Goal: Task Accomplishment & Management: Manage account settings

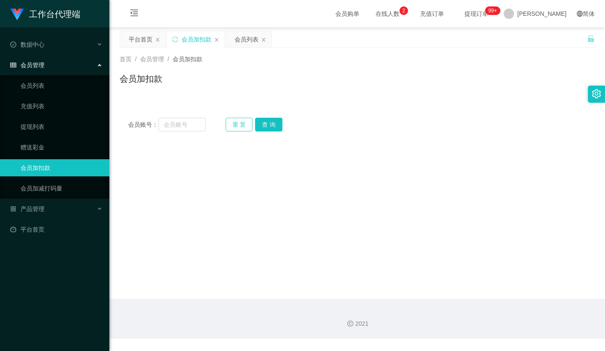
click at [236, 125] on button "重 置" at bounding box center [239, 125] width 27 height 14
click at [183, 126] on input "text" at bounding box center [182, 125] width 47 height 14
paste input "JWJ359258"
type input "JWJ359258"
click at [261, 122] on button "查 询" at bounding box center [268, 125] width 27 height 14
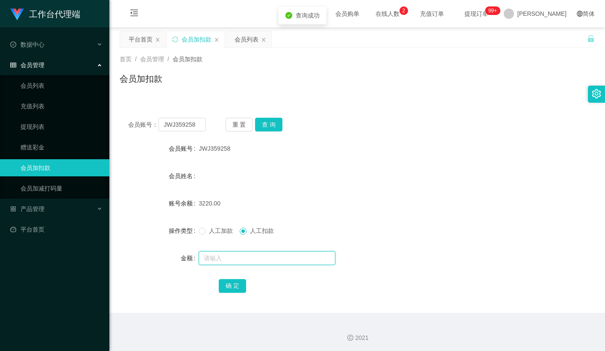
click at [217, 258] on input "text" at bounding box center [267, 258] width 137 height 14
click at [213, 231] on span "人工加款" at bounding box center [221, 230] width 31 height 7
click at [221, 254] on input "text" at bounding box center [267, 258] width 137 height 14
type input "15"
click at [232, 286] on button "确 定" at bounding box center [232, 286] width 27 height 14
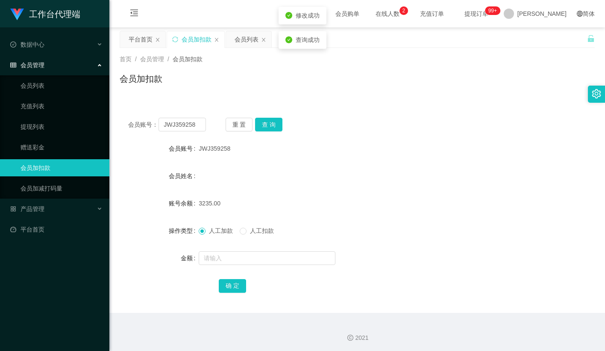
click at [333, 203] on div "3235.00" at bounding box center [337, 203] width 277 height 17
click at [242, 125] on button "重 置" at bounding box center [239, 125] width 27 height 14
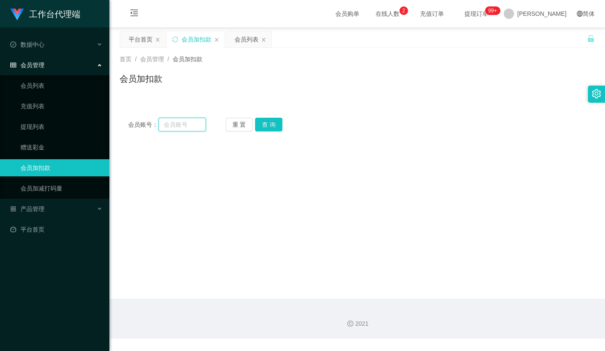
click at [194, 121] on input "text" at bounding box center [182, 125] width 47 height 14
paste input "mandy8668"
type input "mandy8668"
click at [262, 124] on button "查 询" at bounding box center [268, 125] width 27 height 14
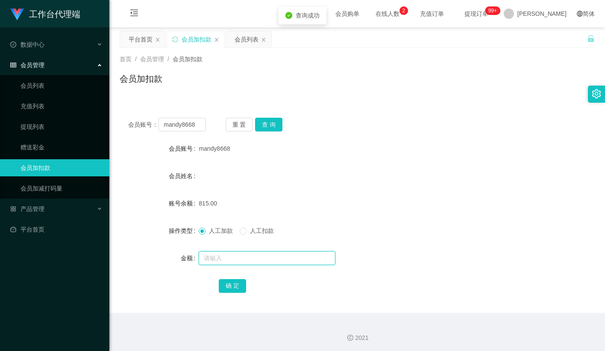
click at [216, 257] on input "text" at bounding box center [267, 258] width 137 height 14
type input "15"
click at [242, 285] on button "确 定" at bounding box center [232, 286] width 27 height 14
click at [363, 190] on form "会员账号 mandy8668 会员姓名 账号余额 830.00 操作类型 人工加款 人工扣款 金额 确 定" at bounding box center [357, 217] width 475 height 154
click at [235, 127] on button "重 置" at bounding box center [239, 125] width 27 height 14
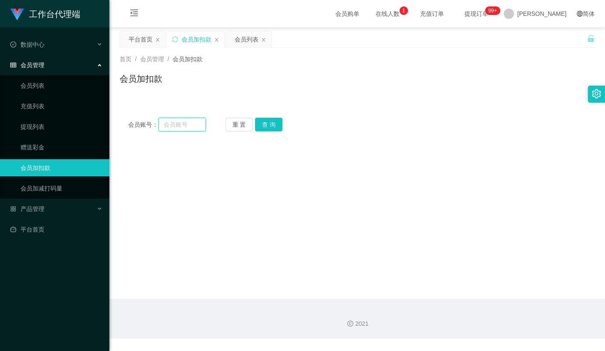
click at [179, 128] on input "text" at bounding box center [182, 125] width 47 height 14
paste input "xiongtao"
type input "xiongtao"
click at [261, 120] on button "查 询" at bounding box center [268, 125] width 27 height 14
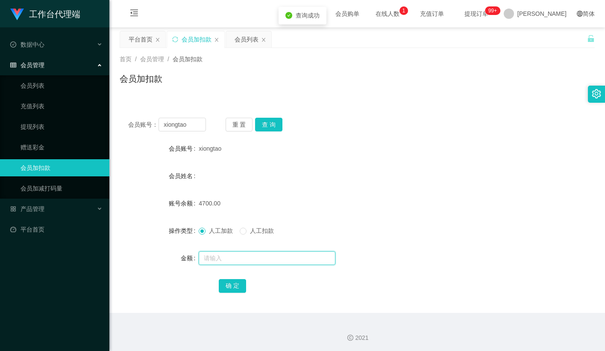
click at [222, 258] on input "text" at bounding box center [267, 258] width 137 height 14
type input "15"
drag, startPoint x: 227, startPoint y: 281, endPoint x: 221, endPoint y: 269, distance: 13.6
click at [227, 281] on button "确 定" at bounding box center [232, 286] width 27 height 14
click at [206, 231] on span at bounding box center [202, 230] width 7 height 7
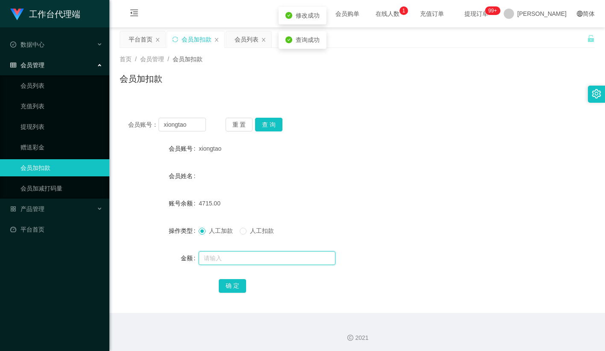
click at [221, 252] on input "text" at bounding box center [267, 258] width 137 height 14
paste input "xiongtao"
type input "xiongtao"
click at [226, 286] on button "确 定" at bounding box center [232, 286] width 27 height 14
click at [338, 186] on form "会员账号 xiongtao 会员姓名 账号余额 4715.00 操作类型 人工加款 人工扣款 金额 确 定" at bounding box center [357, 217] width 475 height 154
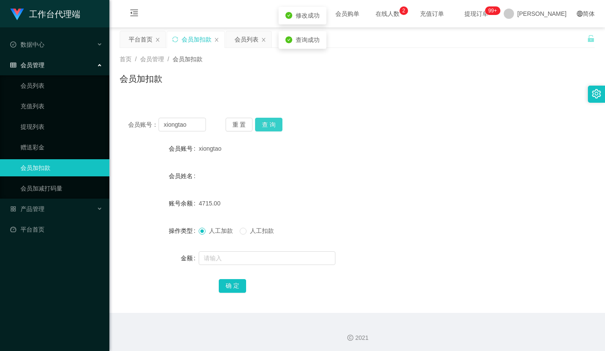
click at [271, 126] on button "查 询" at bounding box center [268, 125] width 27 height 14
click at [230, 256] on input "text" at bounding box center [267, 258] width 137 height 14
paste input "xiongtao"
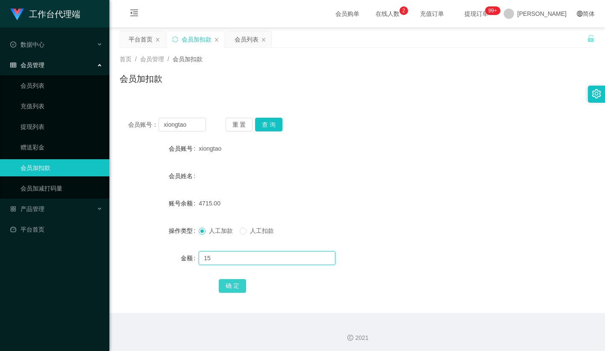
type input "15"
click at [227, 285] on button "确 定" at bounding box center [232, 286] width 27 height 14
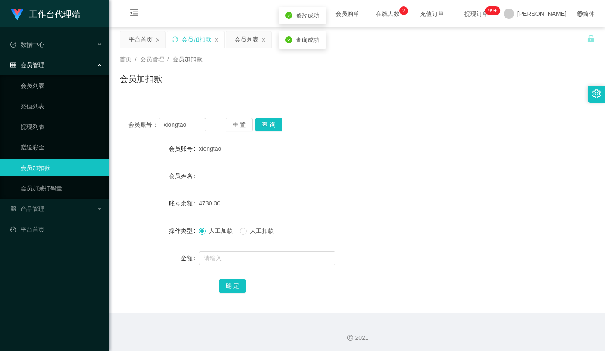
click at [341, 184] on div "会员姓名" at bounding box center [357, 175] width 475 height 17
click at [34, 81] on link "会员列表" at bounding box center [62, 85] width 82 height 17
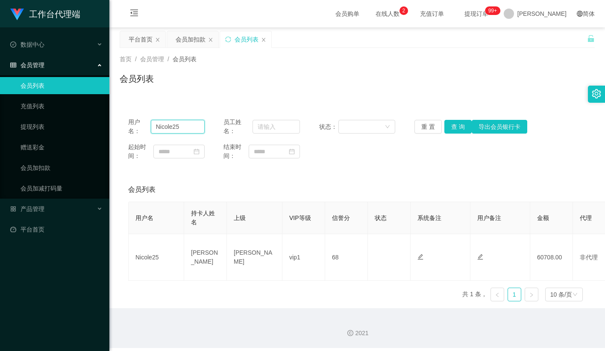
click at [190, 129] on input "Nicole25" at bounding box center [178, 127] width 54 height 14
paste input "xiongtao"
type input "xiongtao"
click at [462, 126] on button "查 询" at bounding box center [458, 127] width 27 height 14
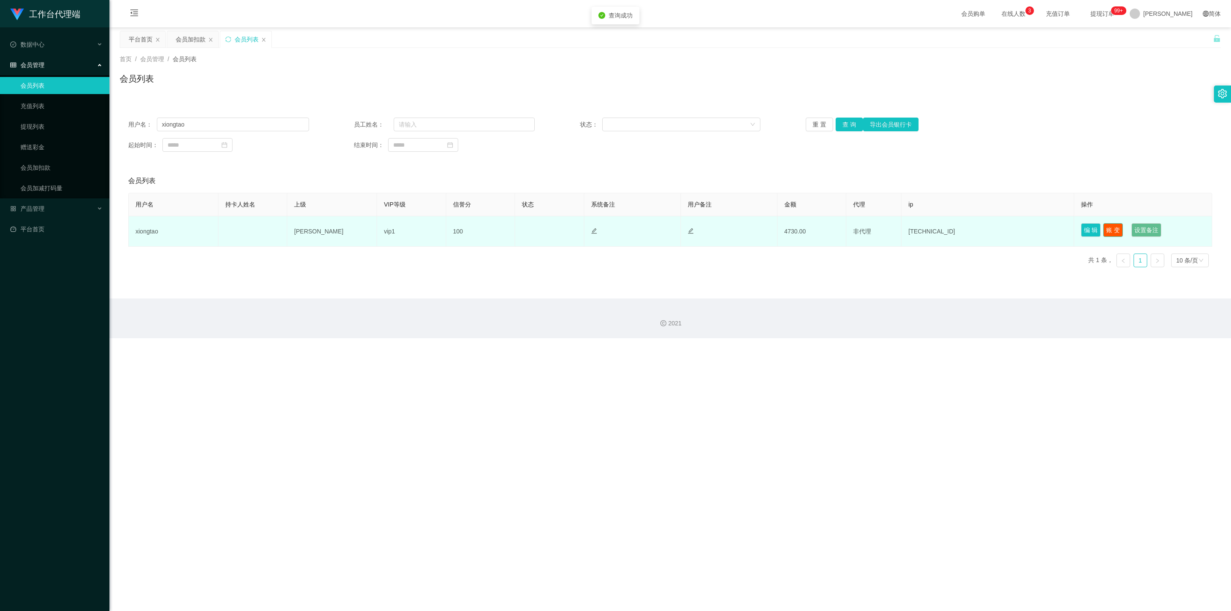
click at [605, 230] on button "账 变" at bounding box center [1113, 230] width 20 height 14
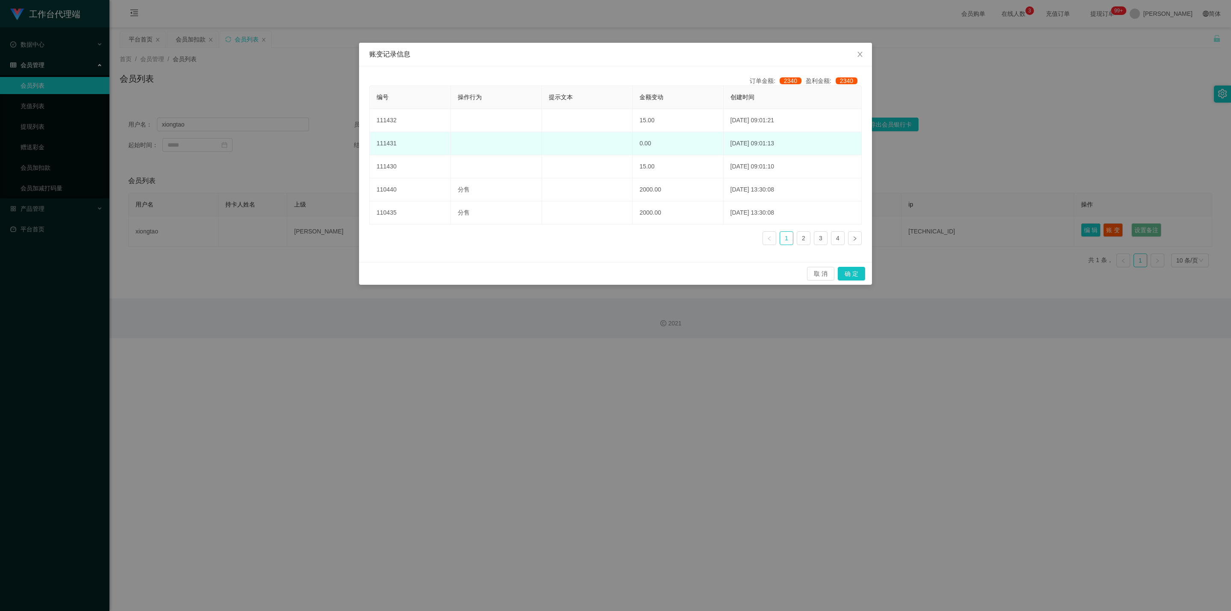
click at [605, 139] on td "0.00" at bounding box center [678, 143] width 91 height 23
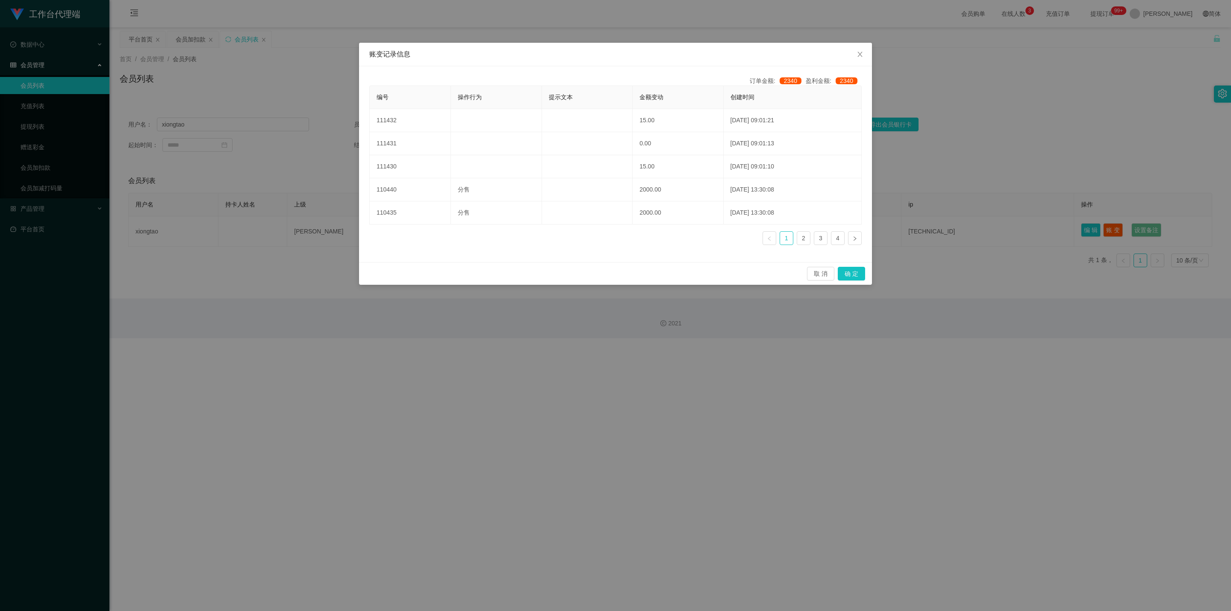
click at [605, 88] on div "账变记录信息 订单金额: 2340 盈利金额: 2340 编号 操作行为 提示文本 金额变动 创建时间 111432 15.00 [DATE] 09:01:2…" at bounding box center [615, 305] width 1231 height 611
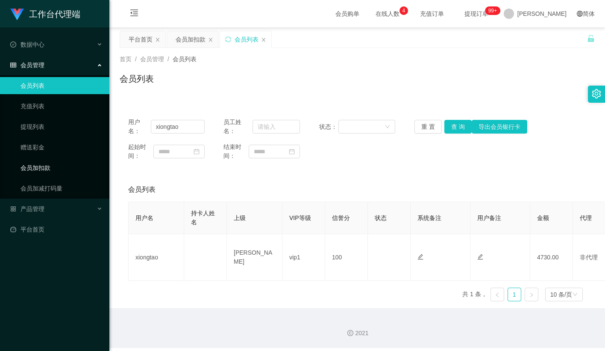
click at [45, 164] on link "会员加扣款" at bounding box center [62, 167] width 82 height 17
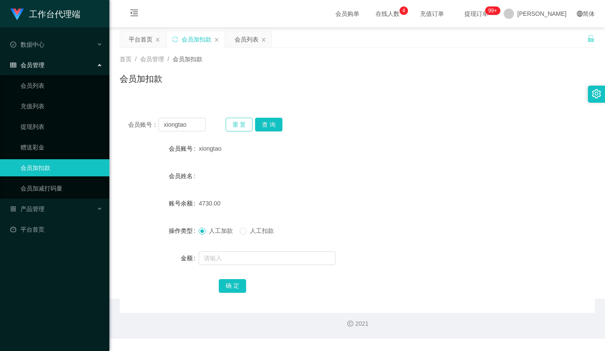
click at [241, 126] on button "重 置" at bounding box center [239, 125] width 27 height 14
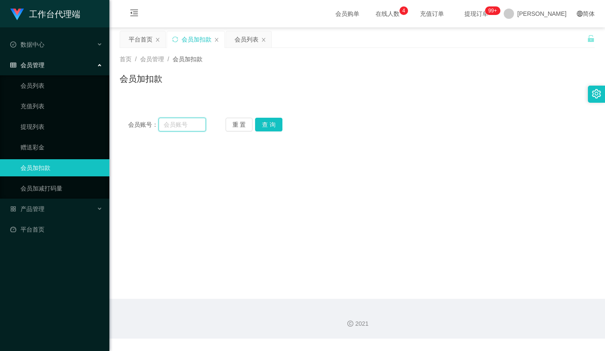
click at [187, 124] on input "text" at bounding box center [182, 125] width 47 height 14
paste input "83014728"
type input "83014728"
click at [264, 124] on button "查 询" at bounding box center [268, 125] width 27 height 14
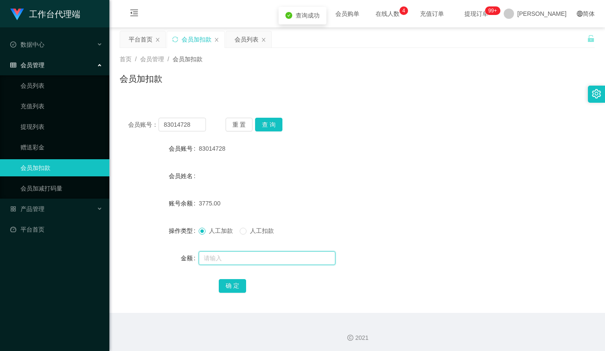
click at [222, 254] on input "text" at bounding box center [267, 258] width 137 height 14
type input "15"
click at [233, 281] on button "确 定" at bounding box center [232, 286] width 27 height 14
click at [331, 181] on div "会员姓名" at bounding box center [357, 175] width 475 height 17
click at [245, 122] on button "重 置" at bounding box center [239, 125] width 27 height 14
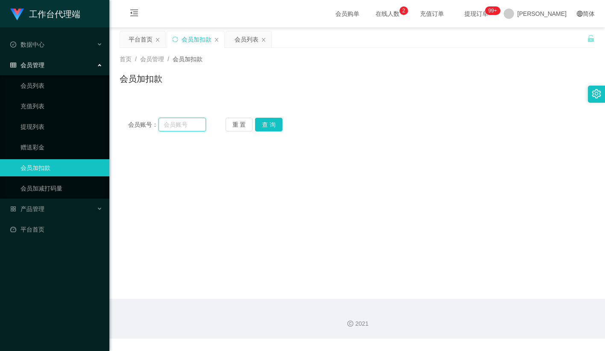
click at [181, 126] on input "text" at bounding box center [182, 125] width 47 height 14
paste input "SI986687"
type input "SI986687"
drag, startPoint x: 265, startPoint y: 129, endPoint x: 263, endPoint y: 137, distance: 8.7
click at [265, 129] on button "查 询" at bounding box center [268, 125] width 27 height 14
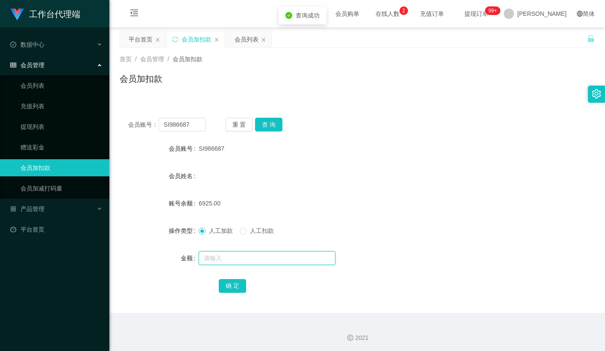
click at [215, 258] on input "text" at bounding box center [267, 258] width 137 height 14
type input "15"
click at [235, 282] on button "确 定" at bounding box center [232, 286] width 27 height 14
click at [358, 164] on form "会员账号 SI986687 会员姓名 账号余额 6940.00 操作类型 人工加款 人工扣款 金额 确 定" at bounding box center [357, 217] width 475 height 154
drag, startPoint x: 240, startPoint y: 127, endPoint x: 194, endPoint y: 127, distance: 46.2
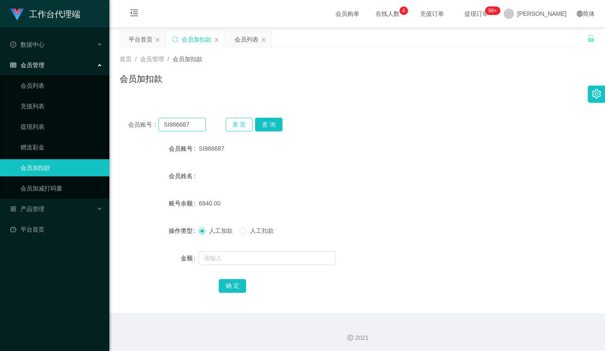
click at [239, 127] on button "重 置" at bounding box center [239, 125] width 27 height 14
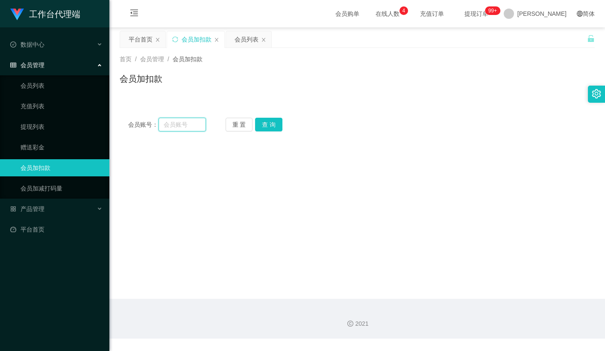
click at [187, 127] on input "text" at bounding box center [182, 125] width 47 height 14
paste input "Pema"
type input "Pema"
click at [270, 126] on button "查 询" at bounding box center [268, 125] width 27 height 14
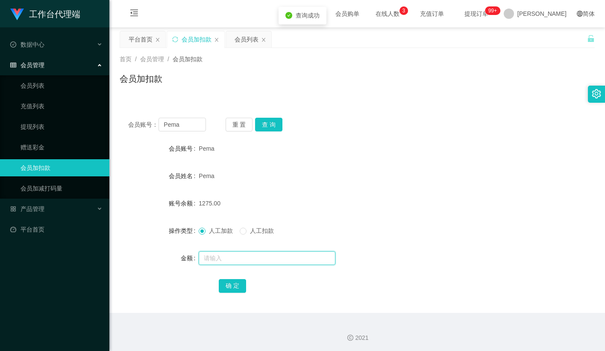
click at [212, 253] on input "text" at bounding box center [267, 258] width 137 height 14
type input "15"
click at [231, 286] on button "确 定" at bounding box center [232, 286] width 27 height 14
click at [324, 193] on form "会员账号 Pema 会员姓名 Pema 账号余额 1275.00 操作类型 人工加款 人工扣款 金额 15 确 定" at bounding box center [357, 217] width 475 height 154
click at [245, 118] on button "重 置" at bounding box center [239, 125] width 27 height 14
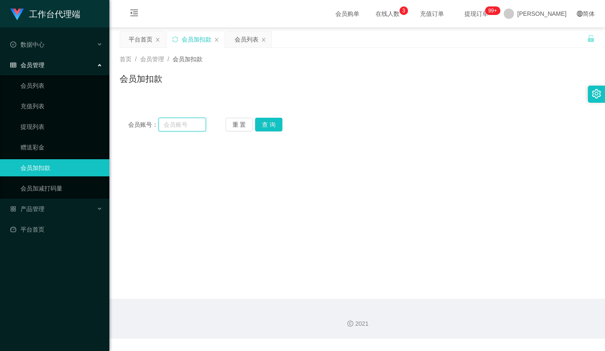
click at [190, 125] on input "text" at bounding box center [182, 125] width 47 height 14
paste input "Jeremy0620"
type input "Jeremy0620"
click at [274, 127] on button "查 询" at bounding box center [268, 125] width 27 height 14
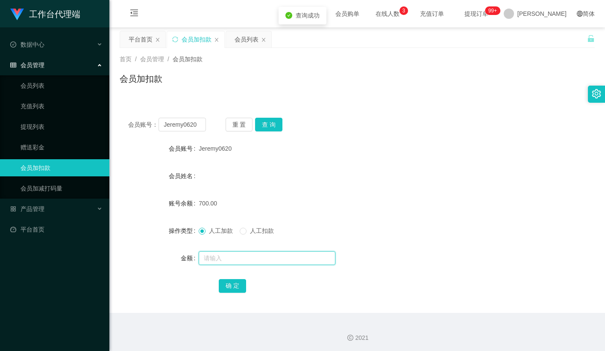
click at [220, 260] on input "text" at bounding box center [267, 258] width 137 height 14
type input "15"
click at [231, 281] on button "确 定" at bounding box center [232, 286] width 27 height 14
click at [221, 258] on input "text" at bounding box center [267, 258] width 137 height 14
type input "15"
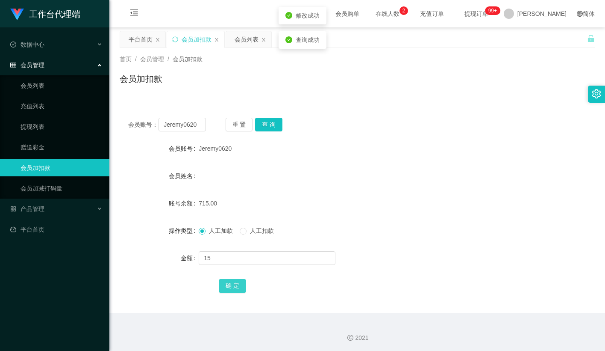
click at [226, 285] on button "确 定" at bounding box center [232, 286] width 27 height 14
drag, startPoint x: 304, startPoint y: 212, endPoint x: 394, endPoint y: 94, distance: 148.3
click at [305, 211] on form "会员账号 Jeremy0620 会员姓名 账号余额 730.00 操作类型 人工加款 人工扣款 金额 确 定" at bounding box center [357, 217] width 475 height 154
